Goal: Transaction & Acquisition: Purchase product/service

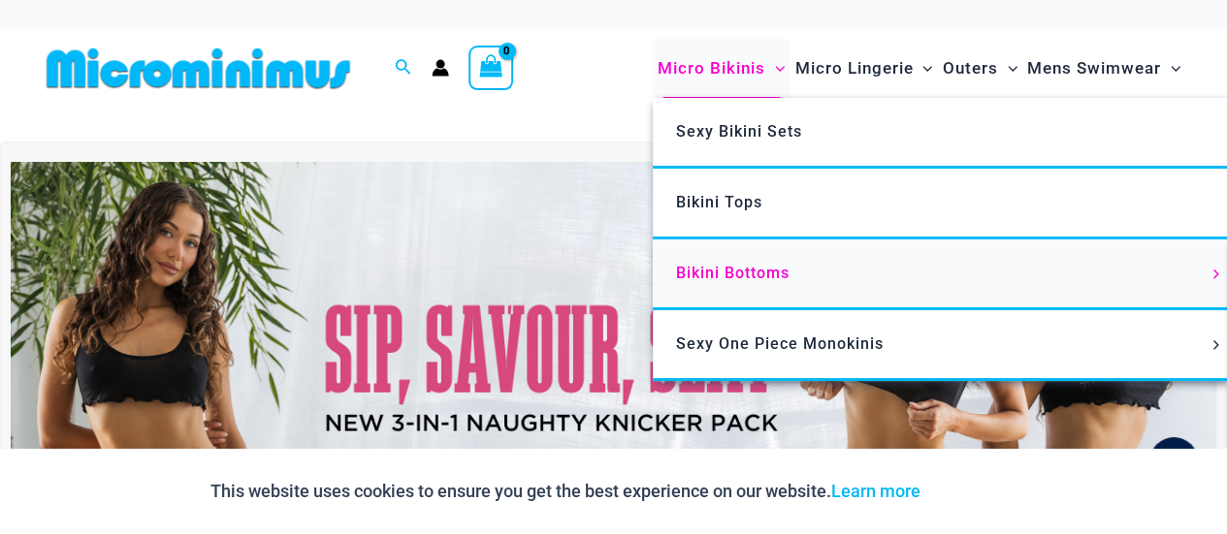
click at [726, 271] on span "Bikini Bottoms" at bounding box center [732, 273] width 113 height 18
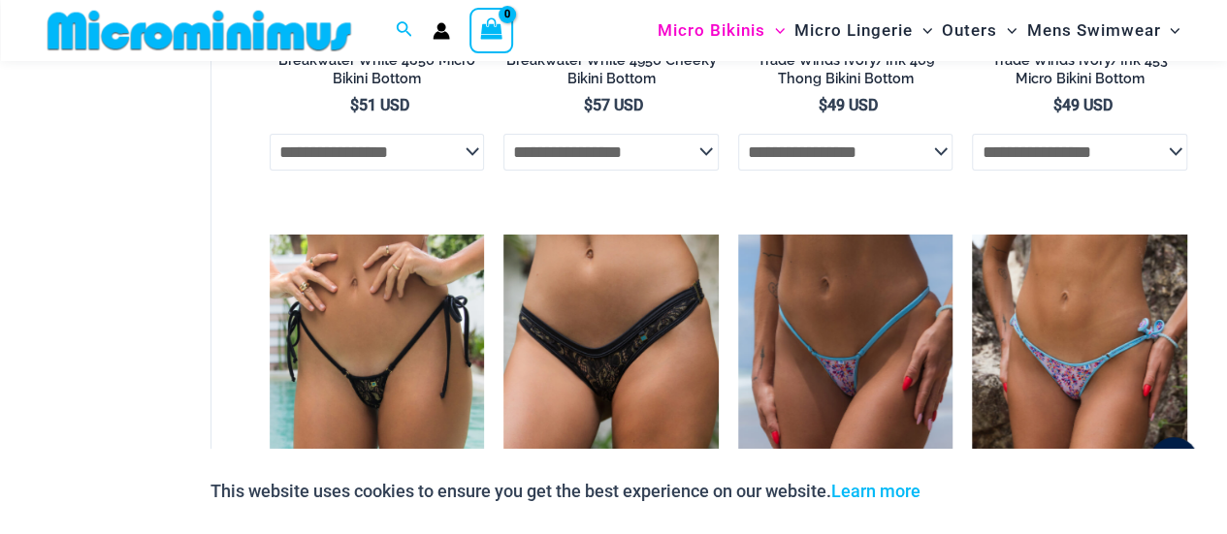
scroll to position [3560, 0]
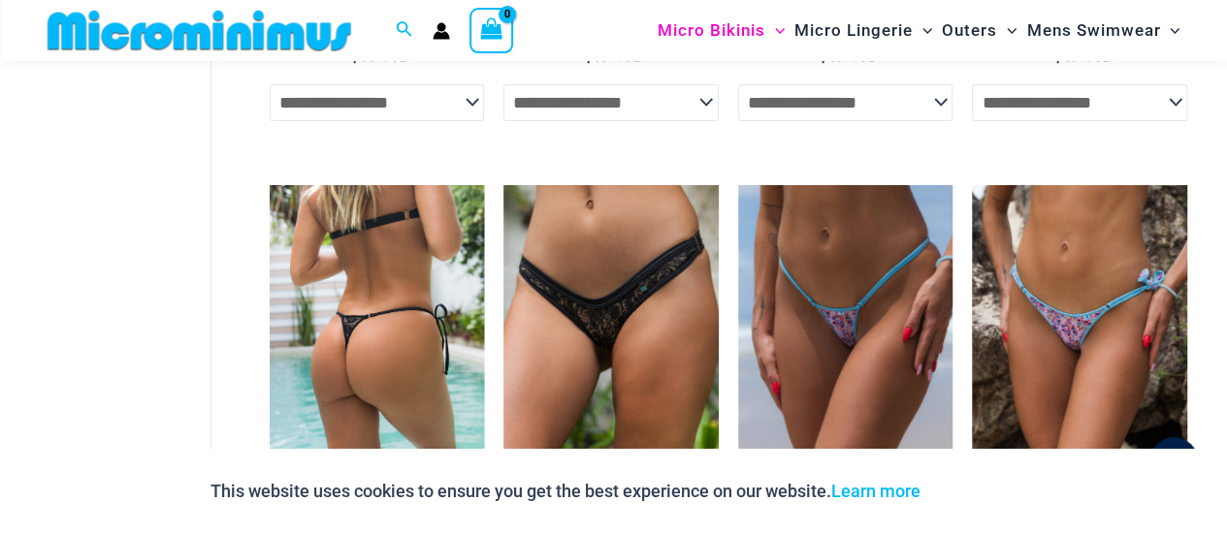
click at [423, 317] on img at bounding box center [377, 346] width 215 height 322
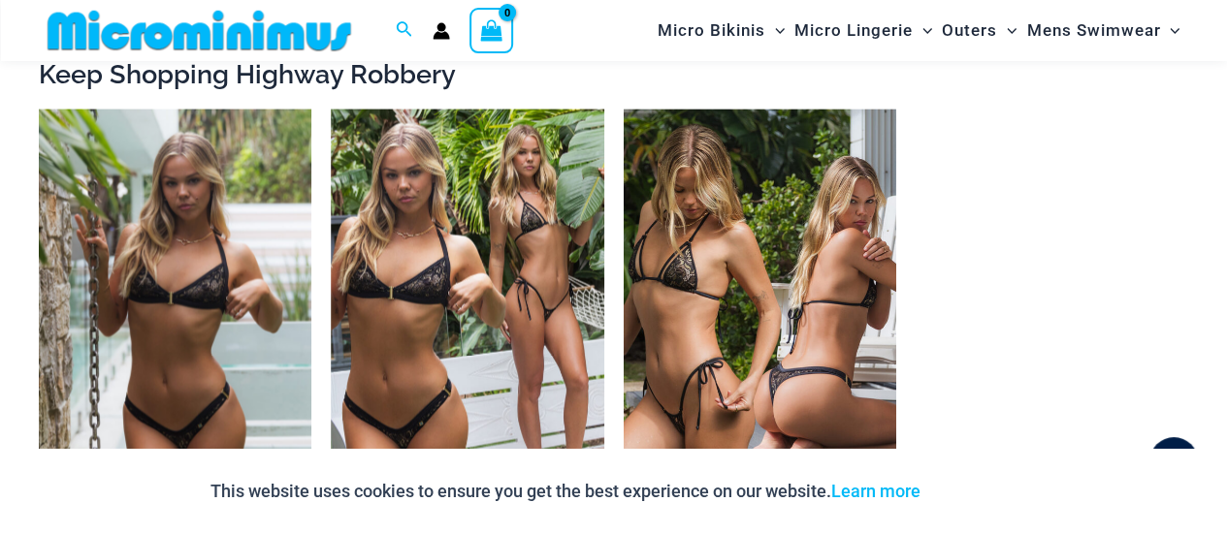
scroll to position [2031, 0]
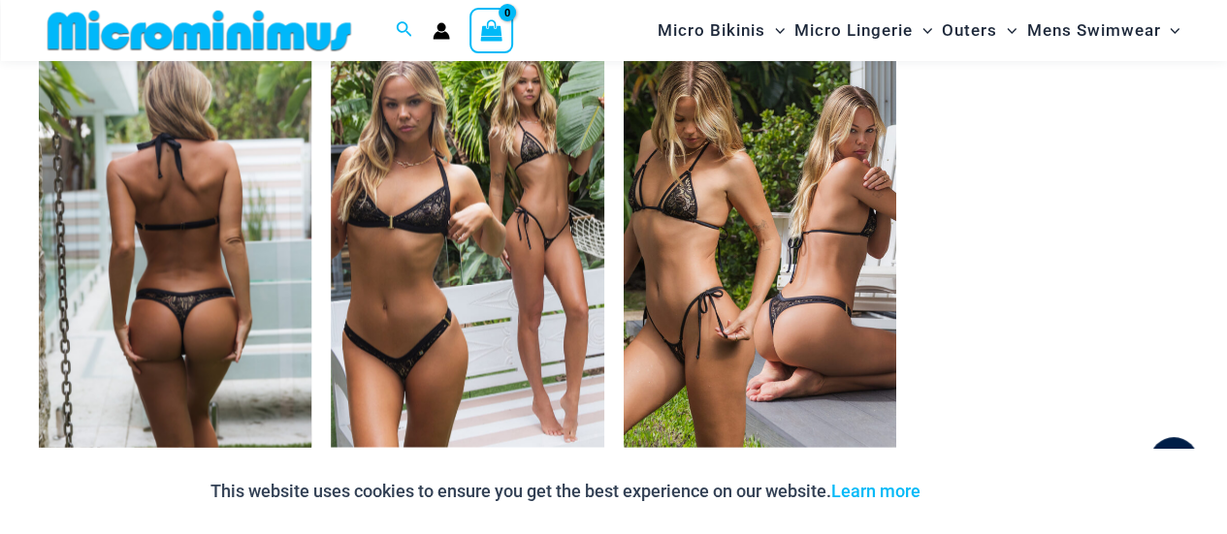
click at [192, 290] on img at bounding box center [175, 243] width 272 height 409
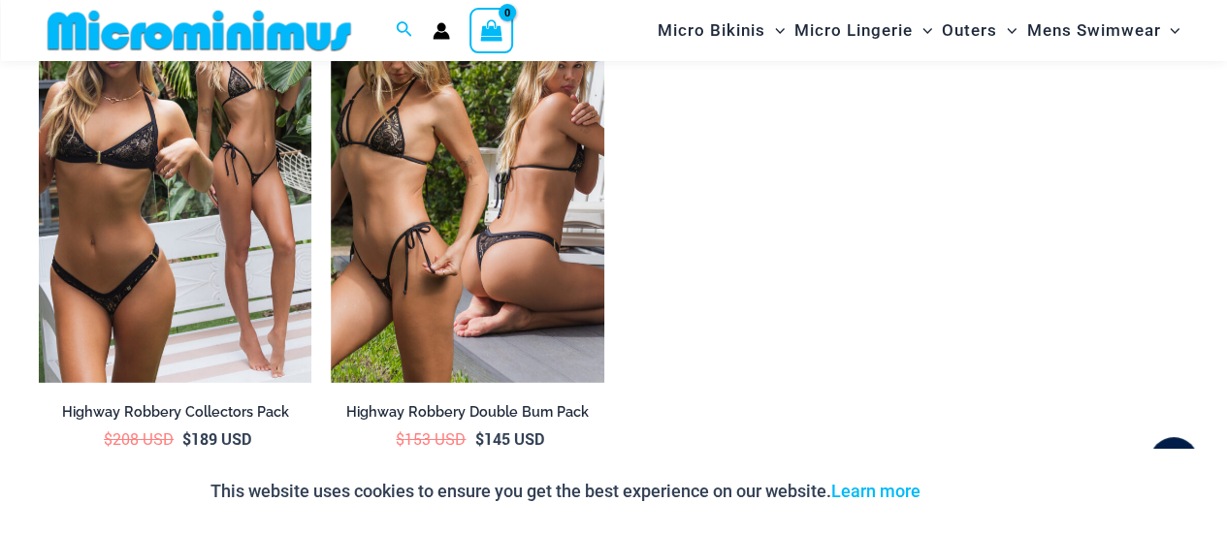
scroll to position [3086, 0]
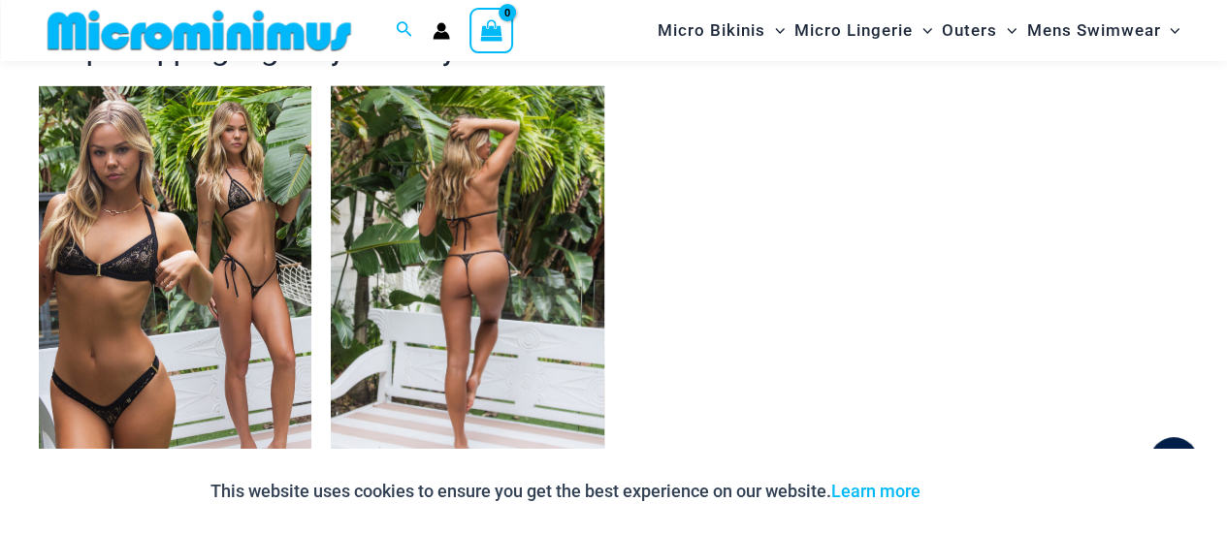
click at [468, 238] on img at bounding box center [467, 290] width 272 height 409
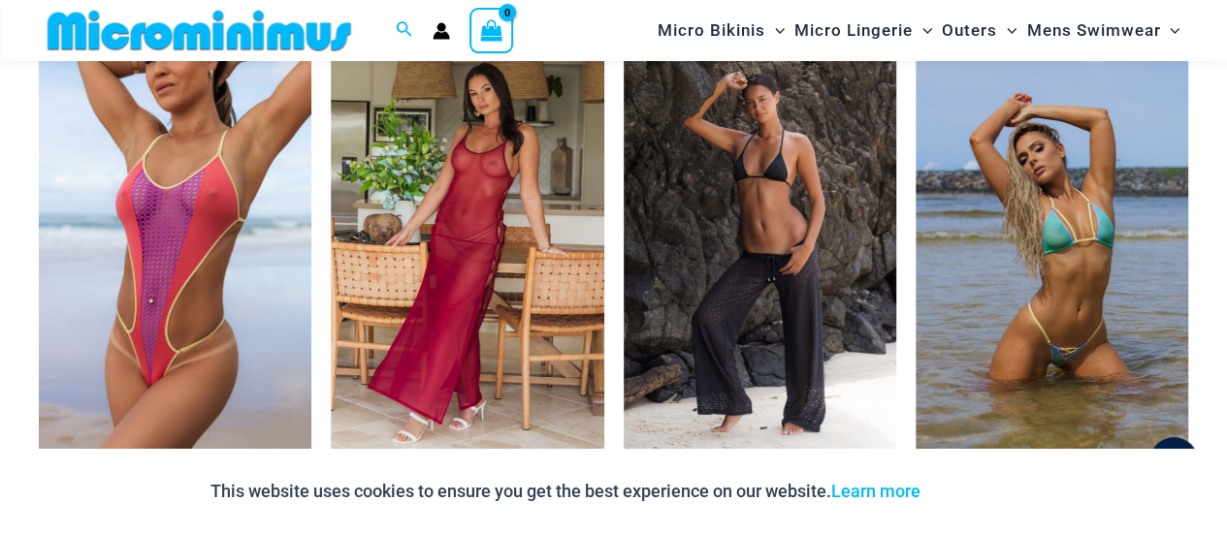
scroll to position [3765, 0]
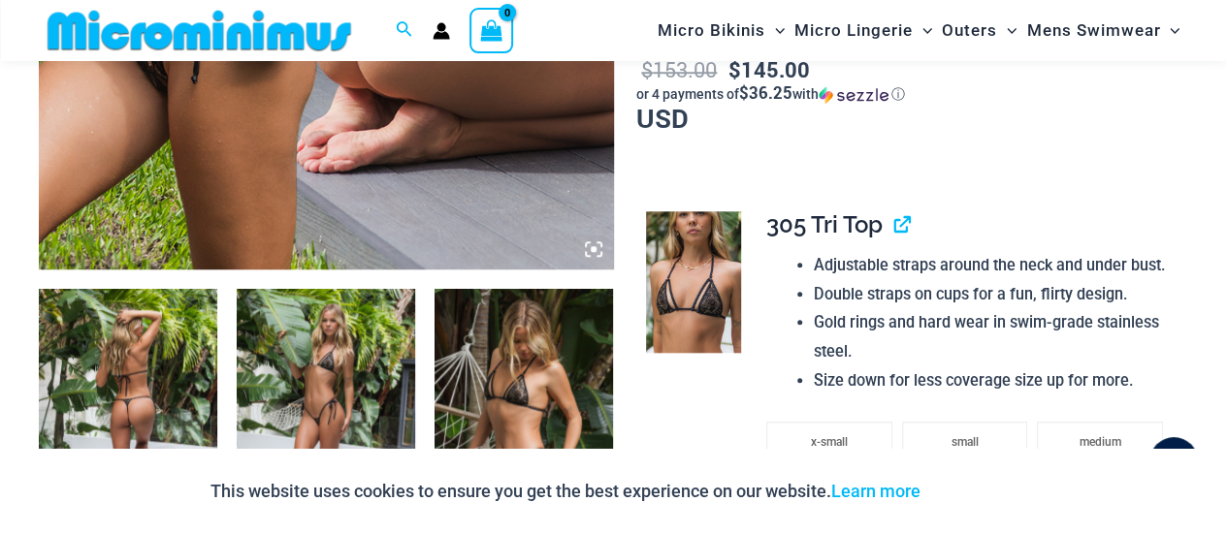
scroll to position [764, 0]
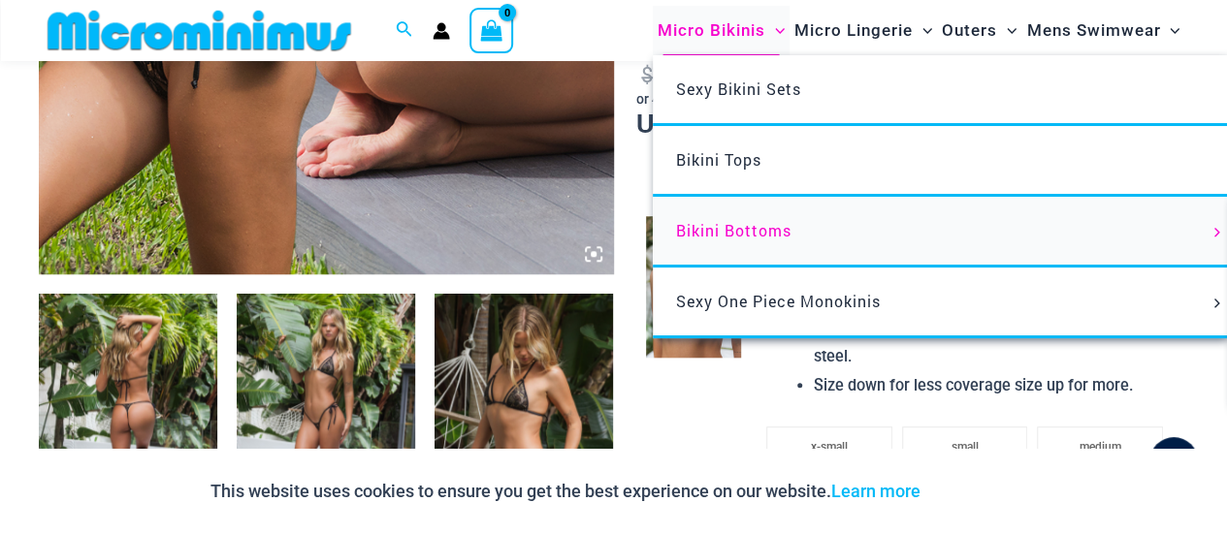
click at [733, 222] on span "Bikini Bottoms" at bounding box center [733, 230] width 115 height 20
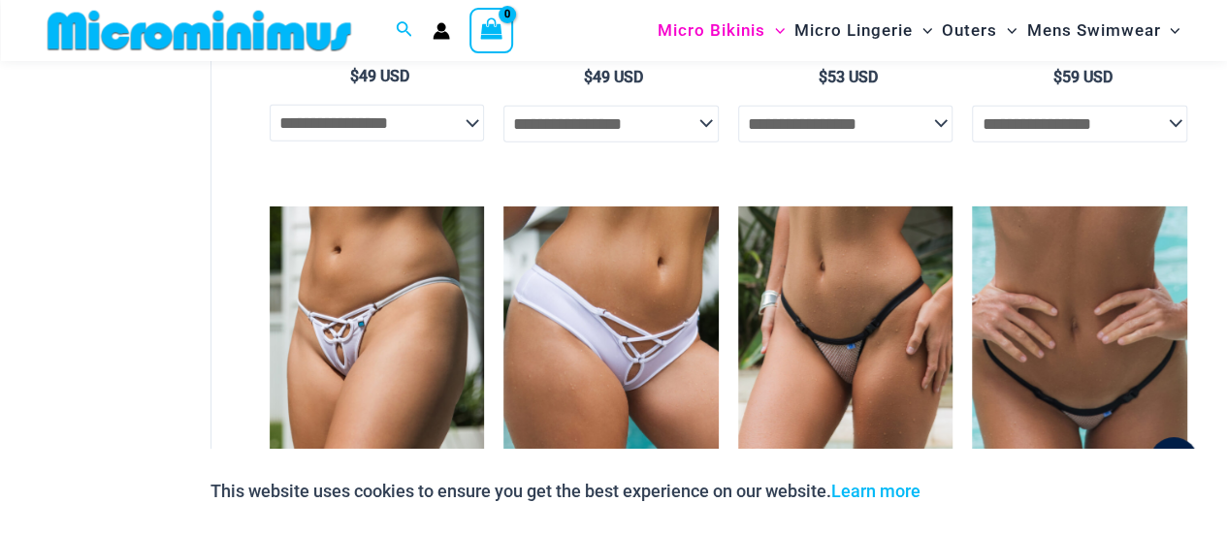
scroll to position [3089, 0]
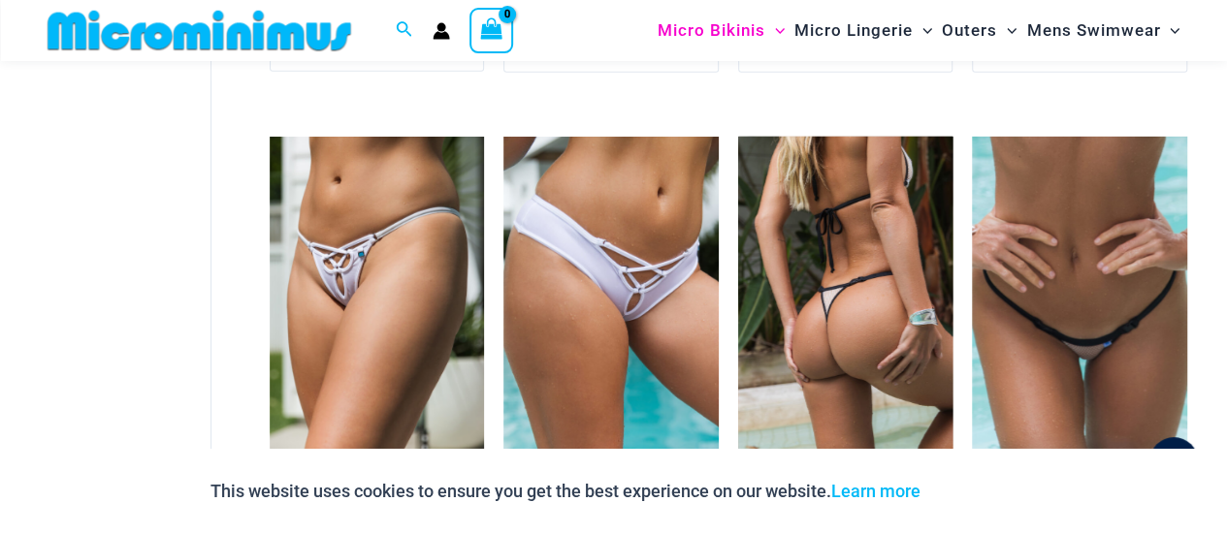
click at [875, 269] on img at bounding box center [845, 298] width 215 height 322
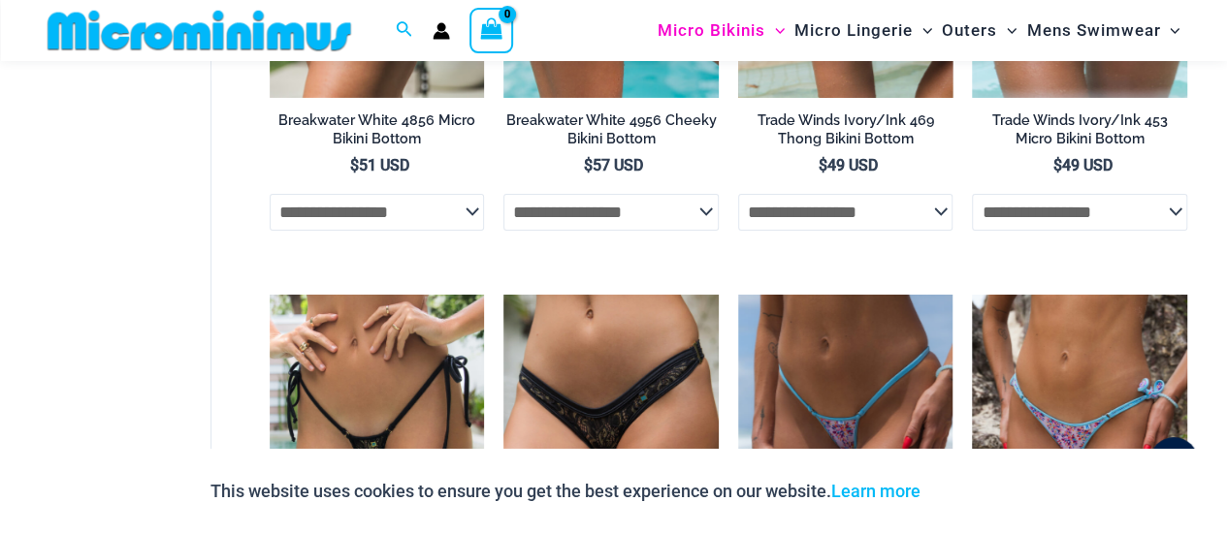
scroll to position [3477, 0]
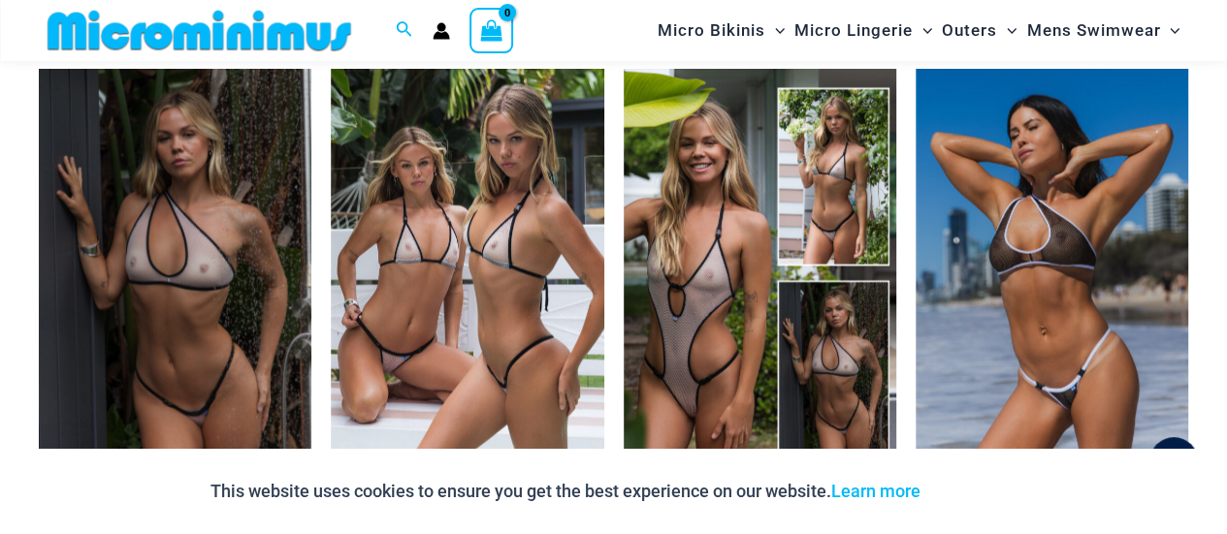
scroll to position [2034, 0]
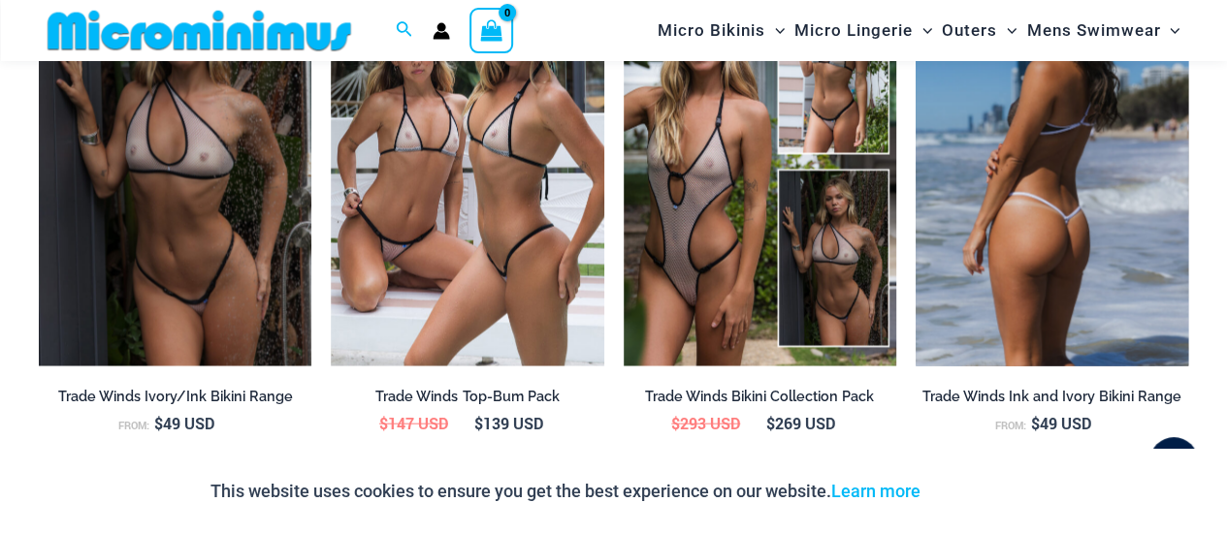
click at [1049, 221] on img at bounding box center [1051, 161] width 272 height 409
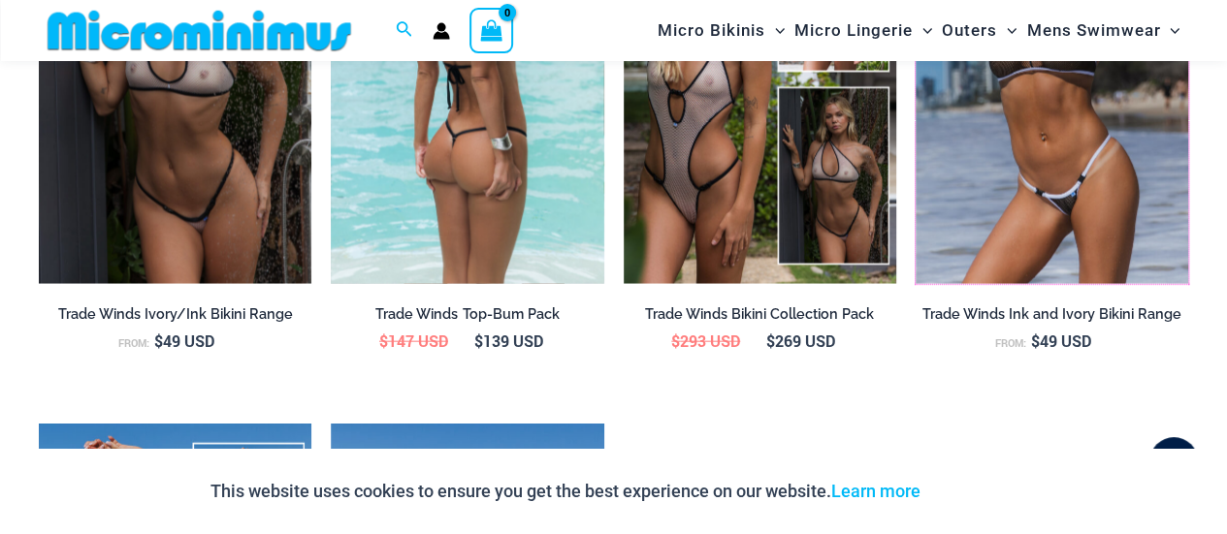
scroll to position [2191, 0]
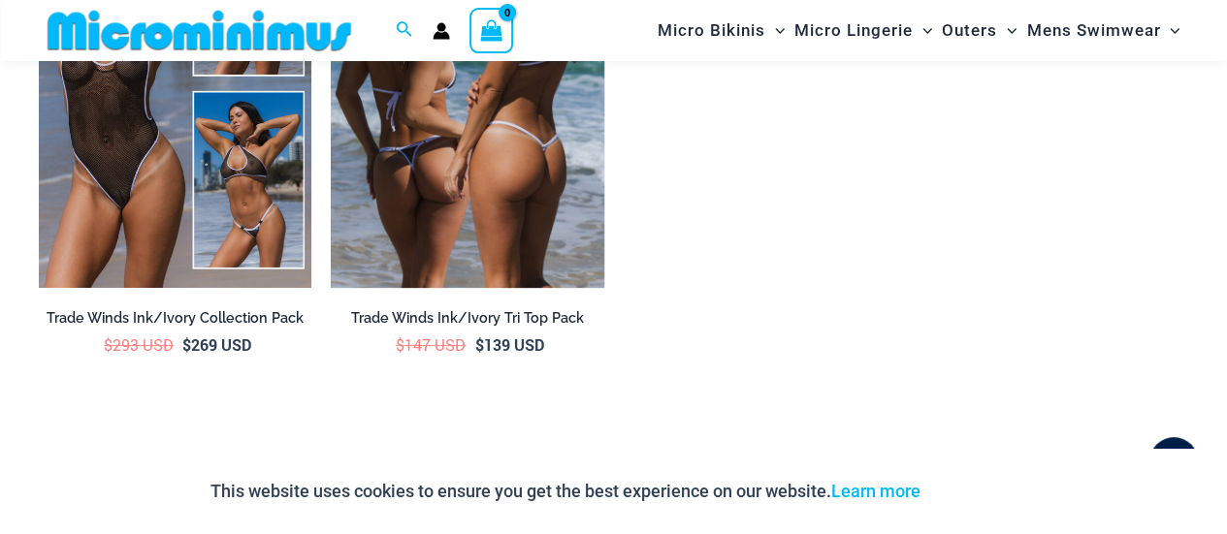
scroll to position [3743, 0]
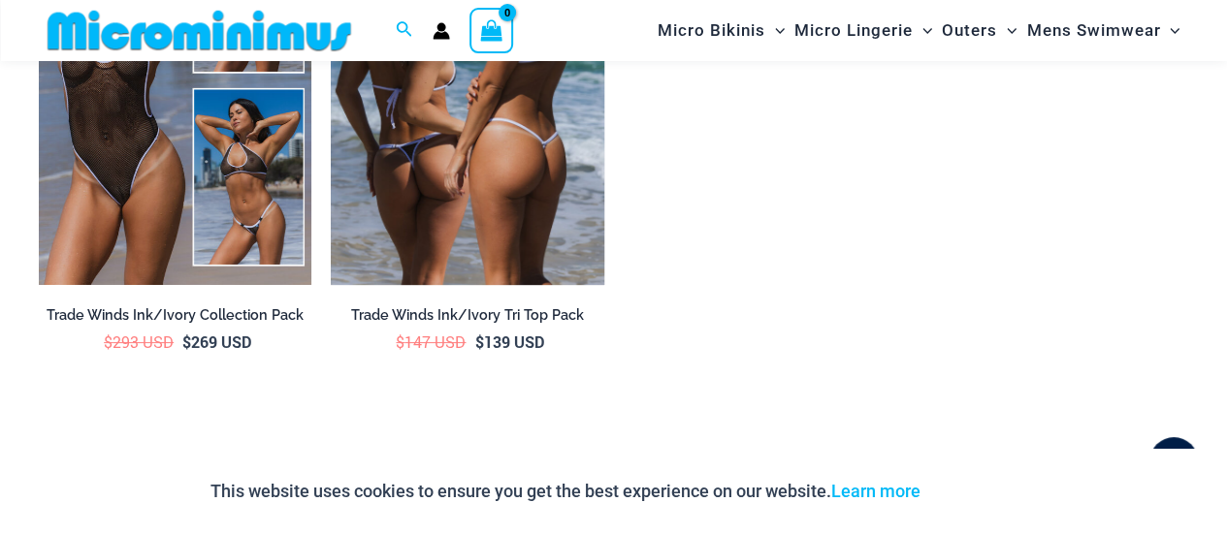
click at [529, 175] on img at bounding box center [467, 80] width 272 height 409
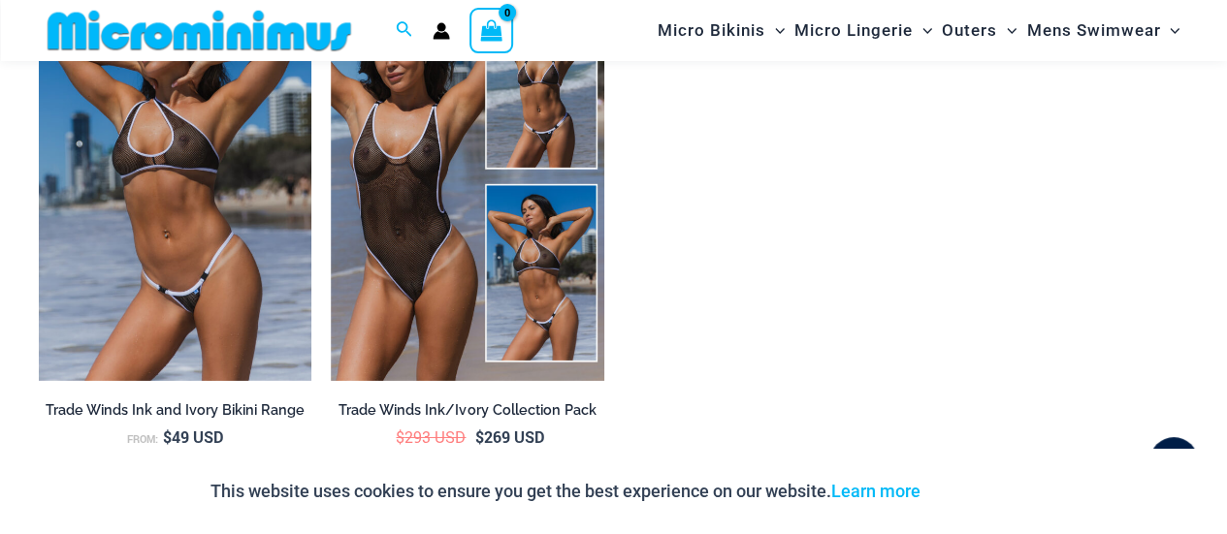
scroll to position [3371, 0]
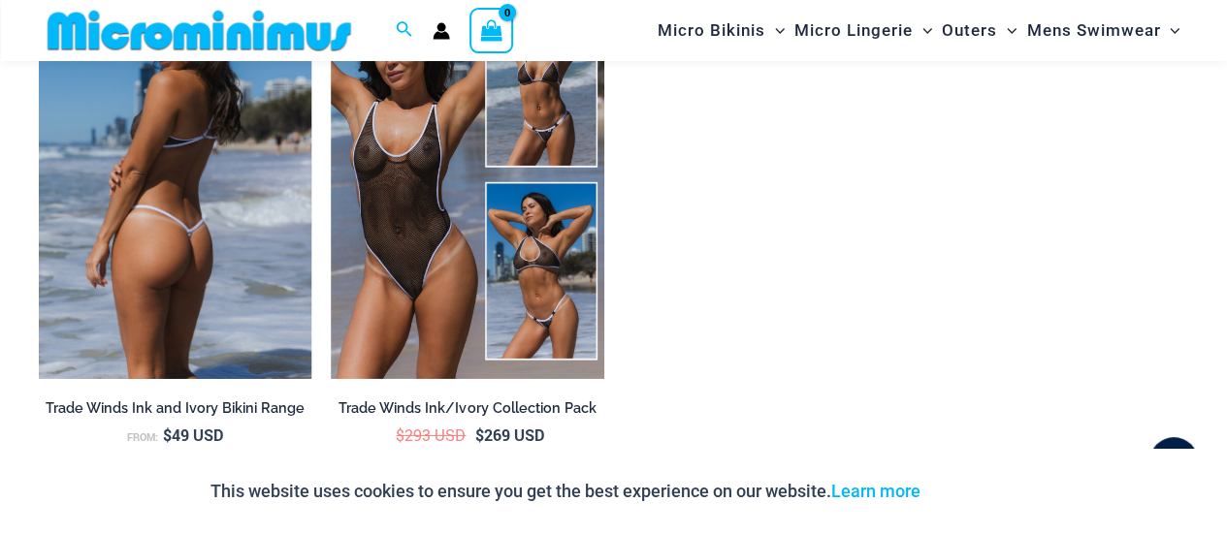
click at [252, 248] on img at bounding box center [175, 174] width 272 height 409
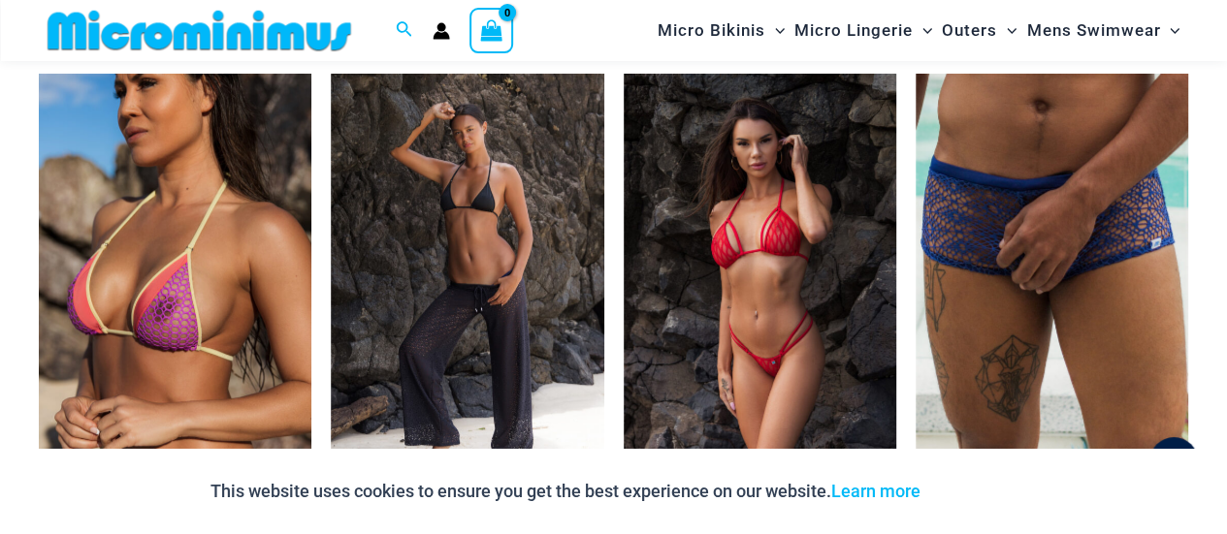
scroll to position [4267, 0]
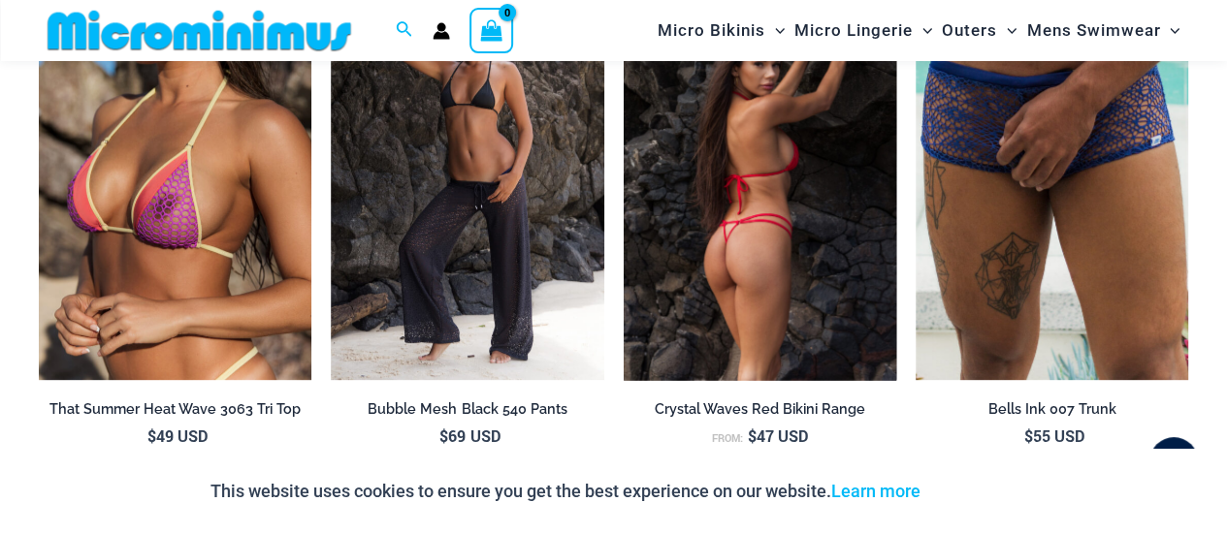
click at [741, 187] on img at bounding box center [760, 175] width 272 height 409
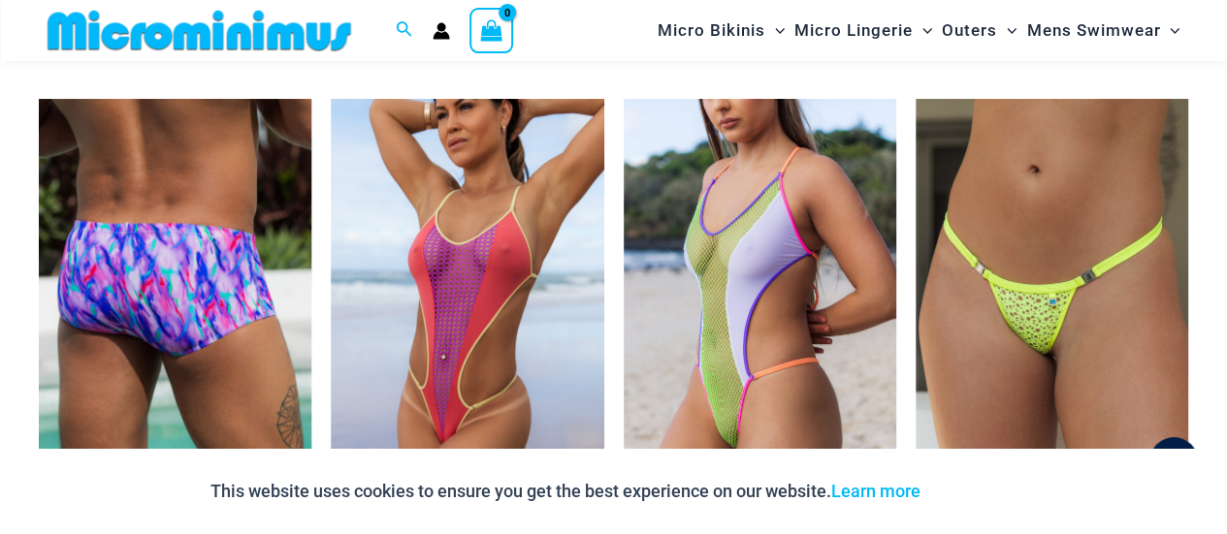
scroll to position [4461, 0]
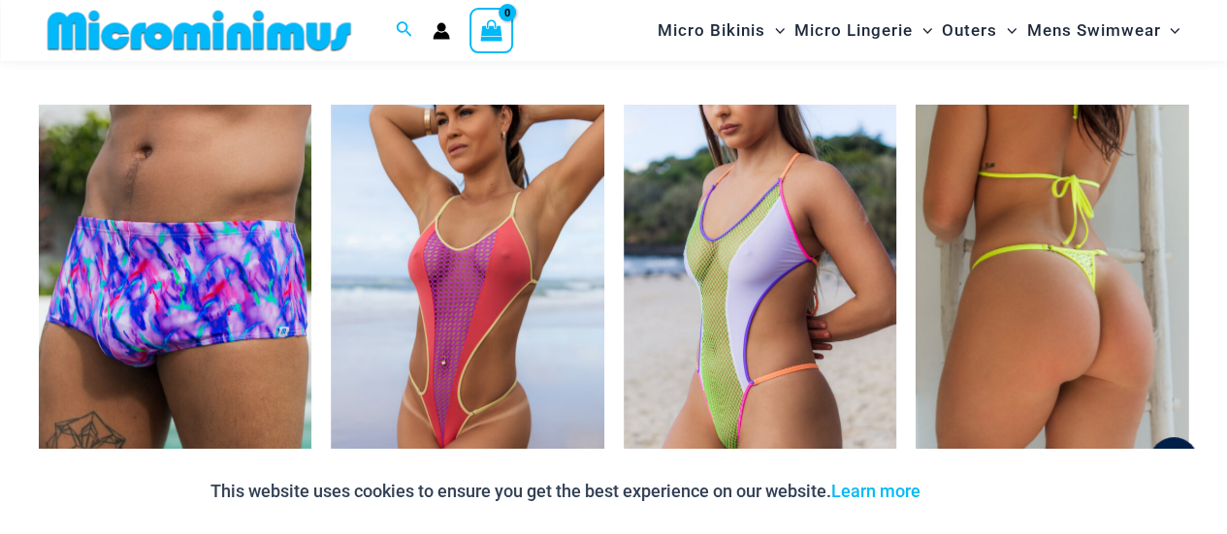
click at [1046, 257] on img at bounding box center [1051, 309] width 272 height 409
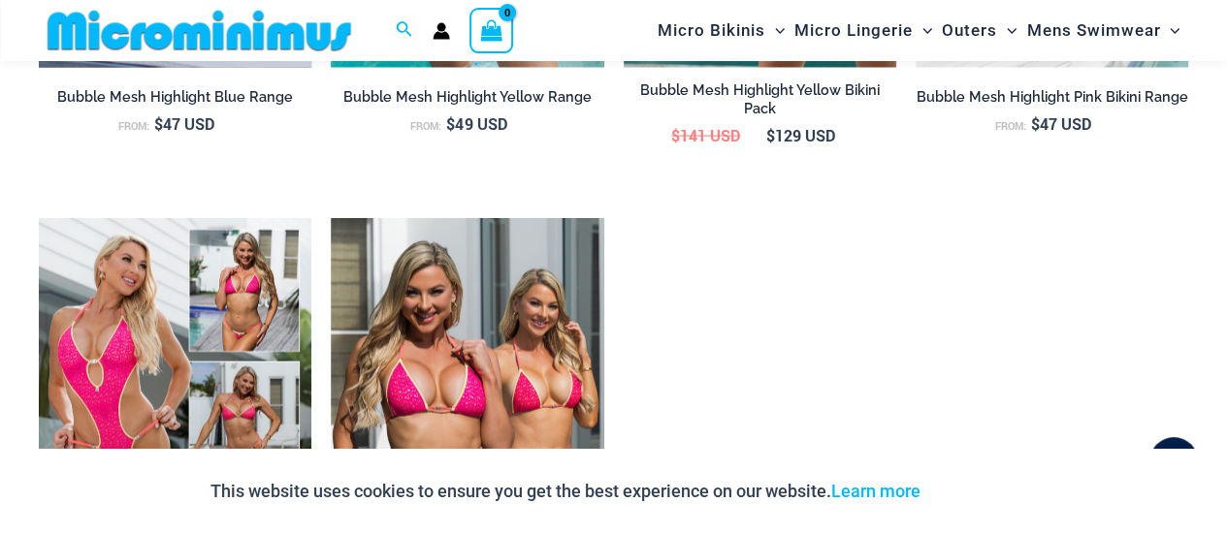
scroll to position [1934, 0]
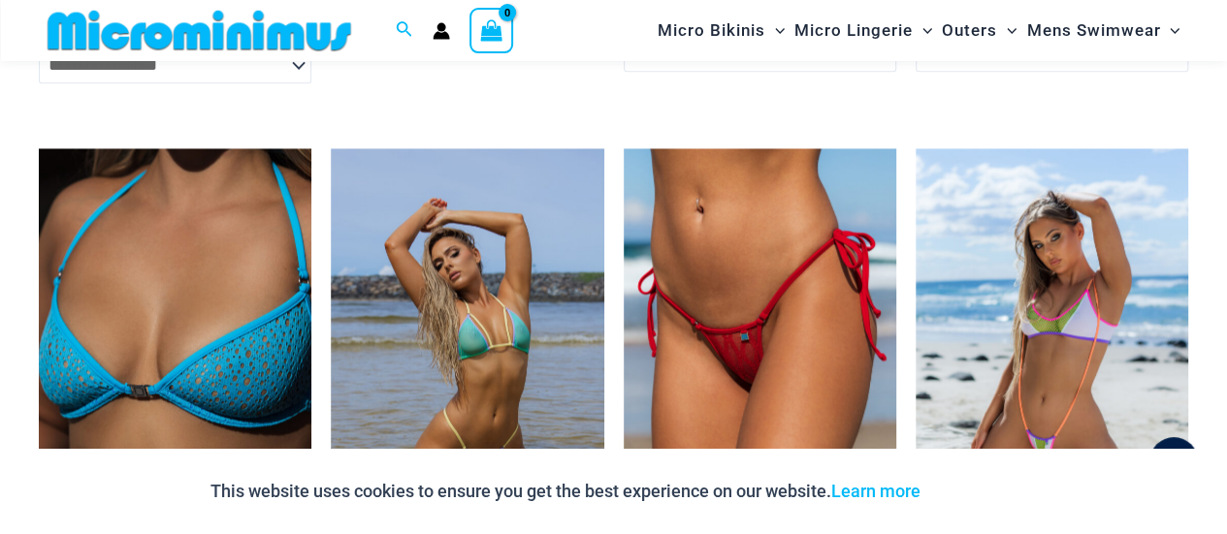
scroll to position [5123, 0]
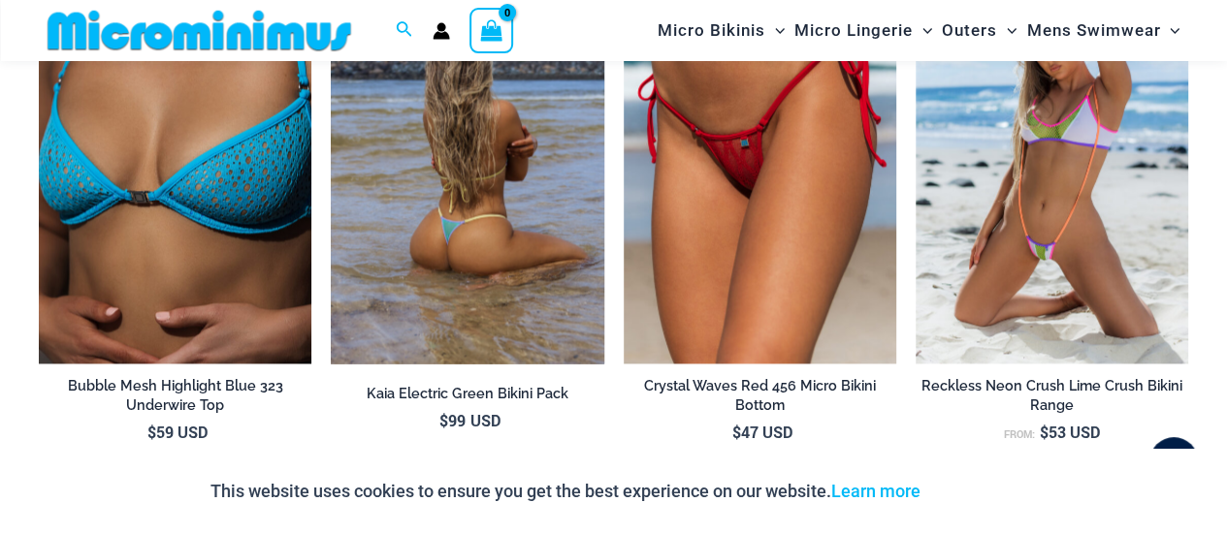
click at [437, 214] on img at bounding box center [467, 158] width 272 height 409
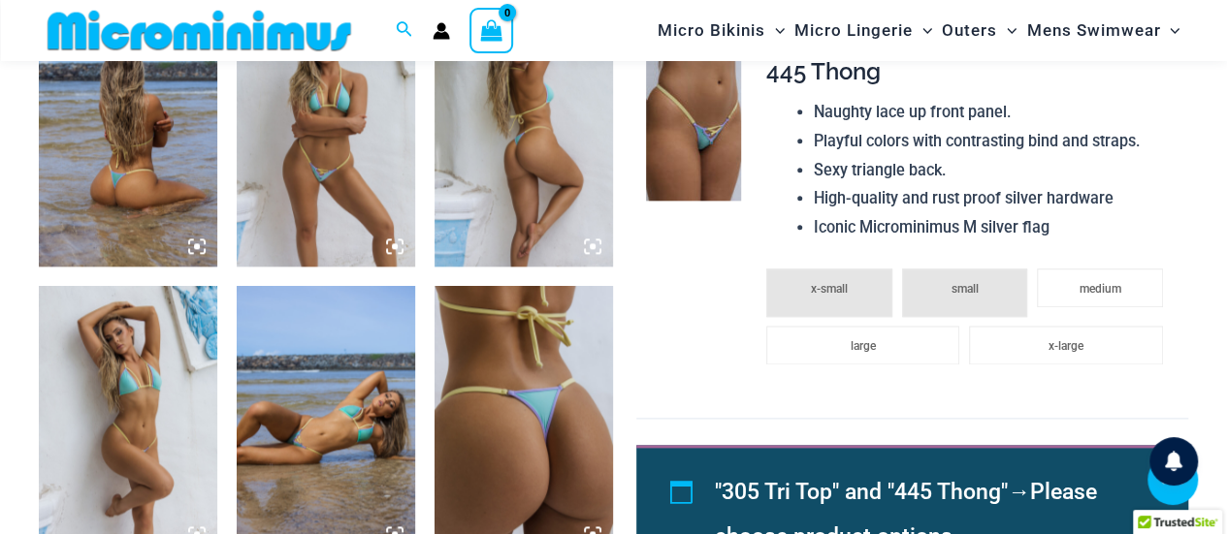
scroll to position [1047, 0]
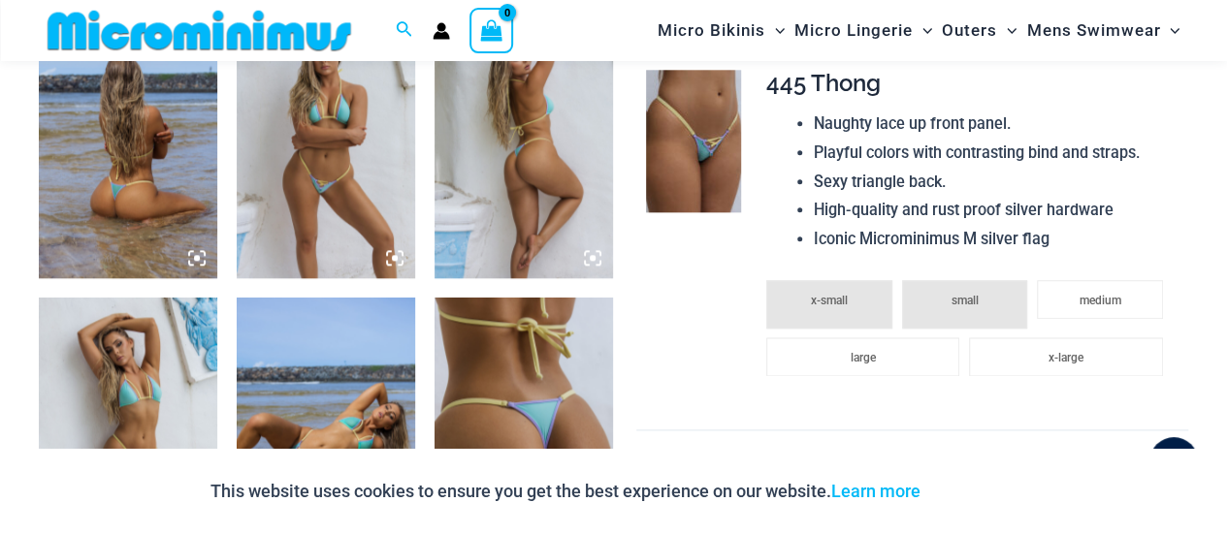
click at [301, 172] on img at bounding box center [326, 145] width 178 height 268
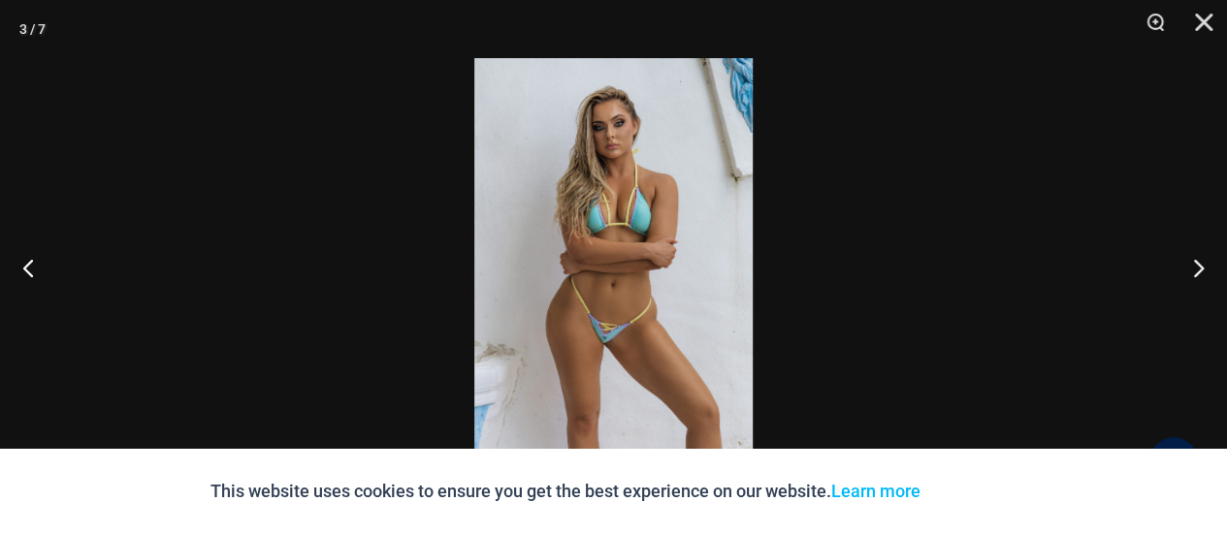
click at [643, 337] on img at bounding box center [613, 267] width 278 height 418
